Goal: Check status: Check status

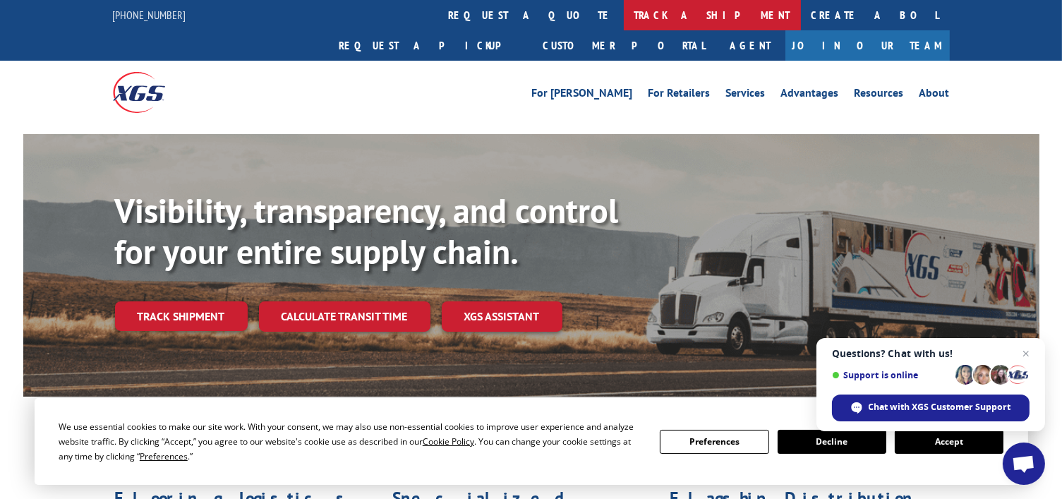
click at [624, 28] on link "track a shipment" at bounding box center [712, 15] width 177 height 30
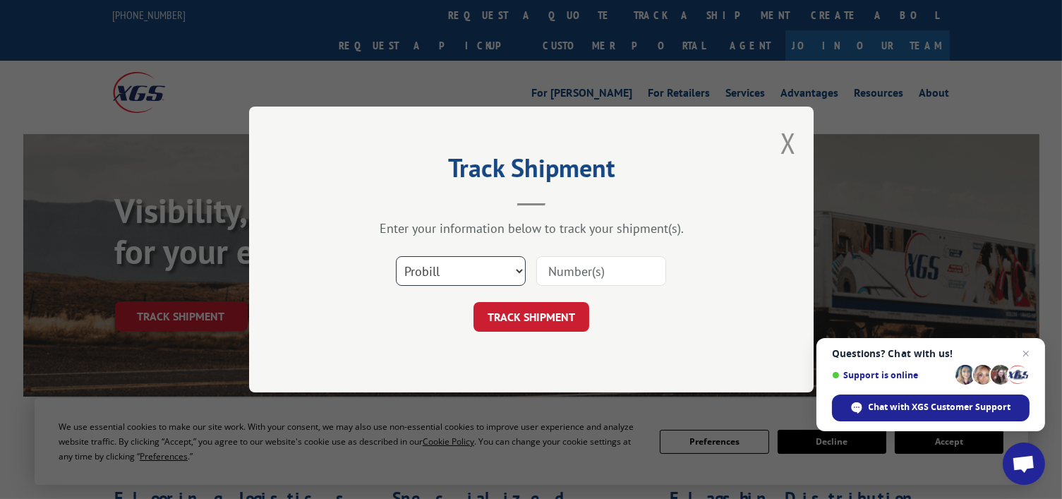
click at [458, 271] on select "Select category... Probill BOL PO" at bounding box center [461, 271] width 130 height 30
select select "bol"
click at [396, 256] on select "Select category... Probill BOL PO" at bounding box center [461, 271] width 130 height 30
paste input "0913828"
type input "0913828"
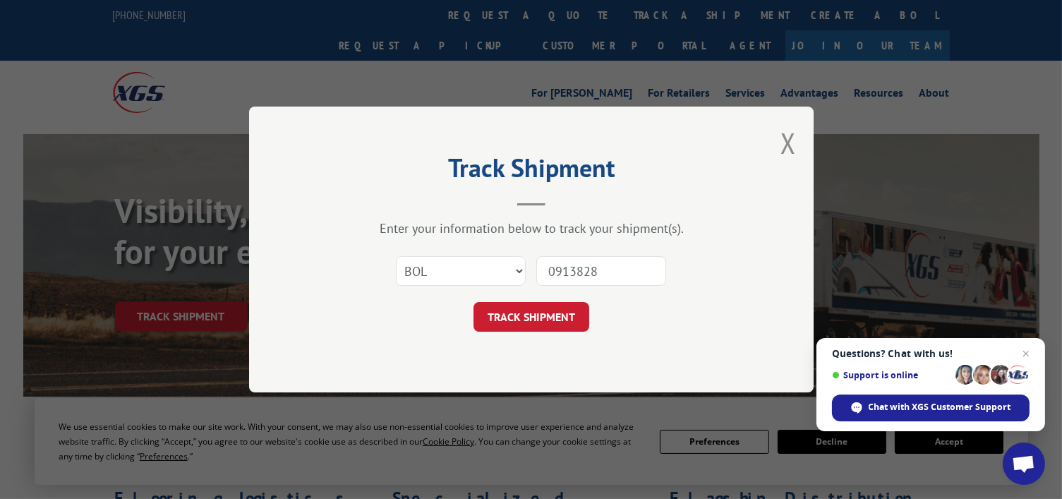
click at [557, 294] on form "Select category... Probill BOL PO 0913828 TRACK SHIPMENT" at bounding box center [531, 290] width 423 height 84
click at [552, 314] on button "TRACK SHIPMENT" at bounding box center [532, 317] width 116 height 30
